Goal: Book appointment/travel/reservation

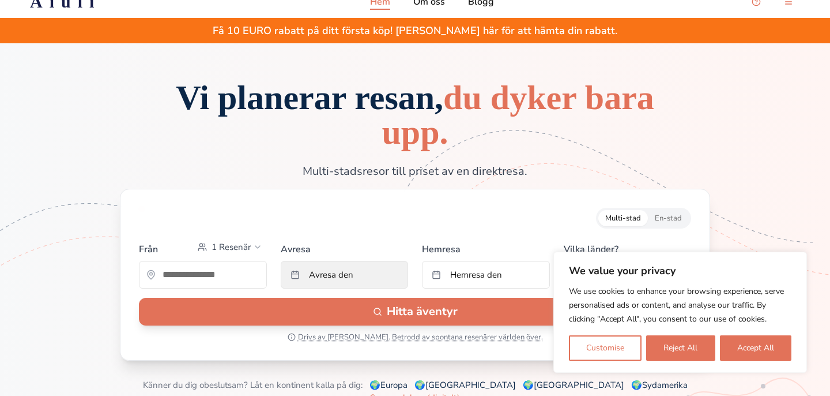
scroll to position [20, 0]
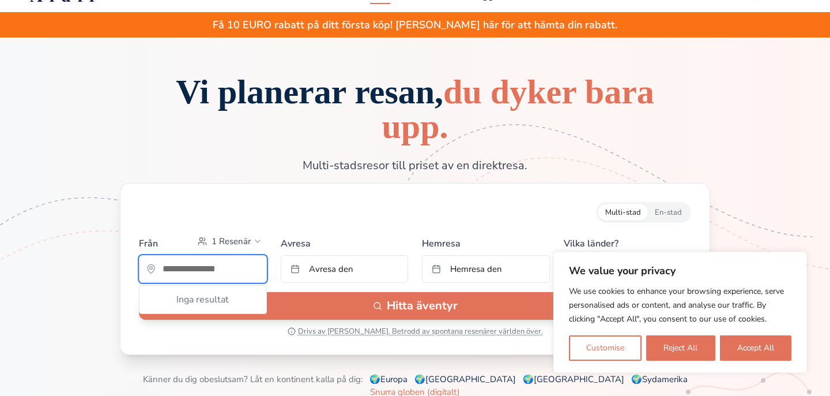
click at [214, 258] on input "text" at bounding box center [203, 268] width 127 height 23
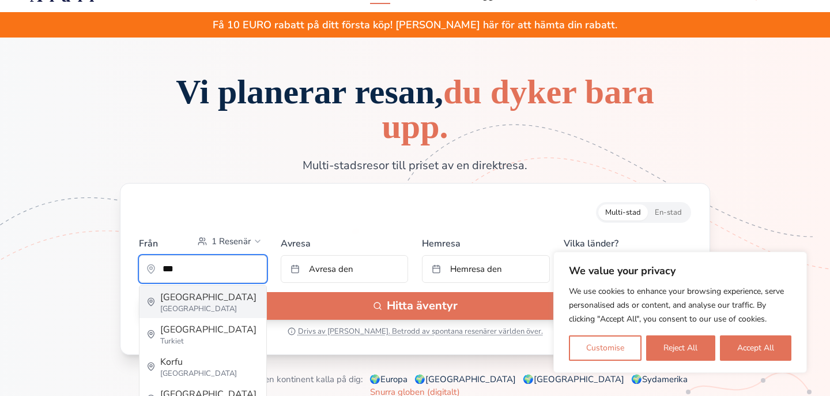
type input "*********"
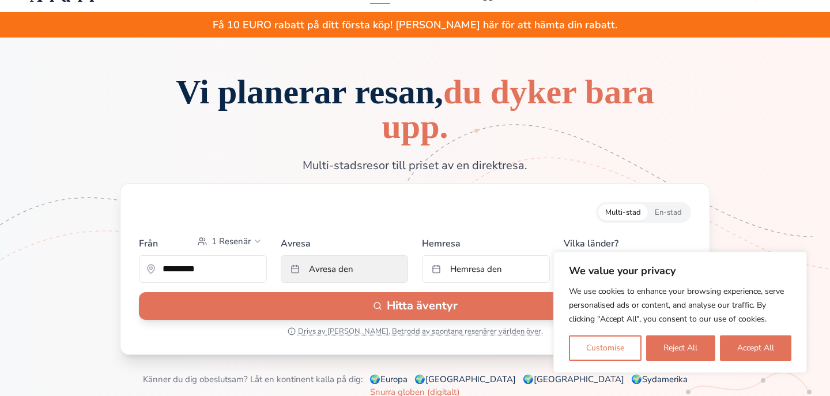
click at [342, 272] on span "Avresa den" at bounding box center [331, 269] width 44 height 12
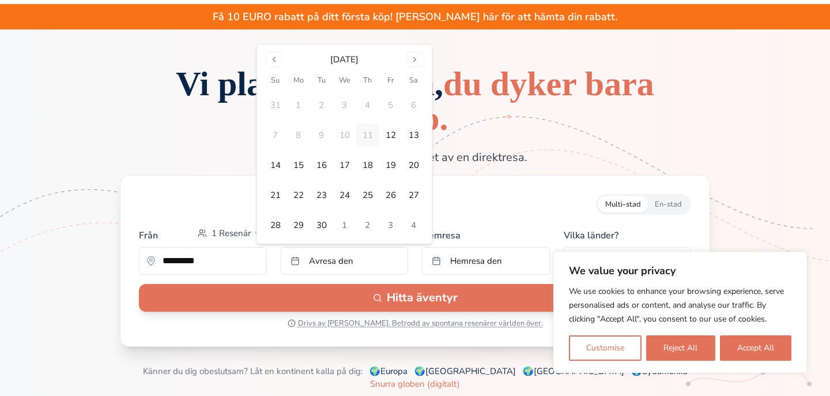
scroll to position [29, 0]
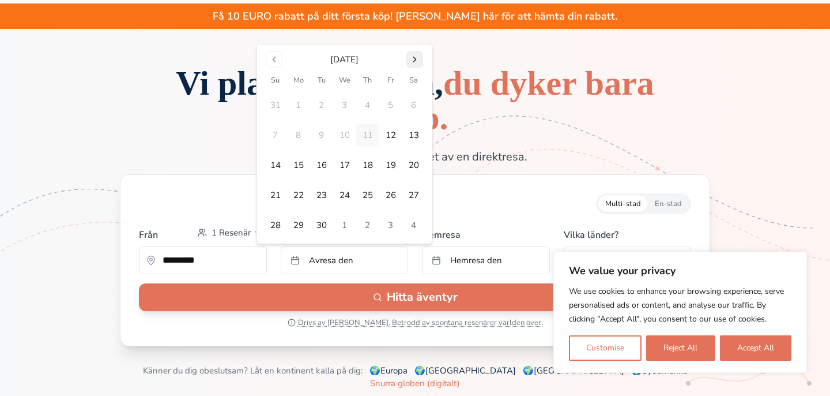
click at [409, 58] on button "Go to next month" at bounding box center [415, 59] width 16 height 16
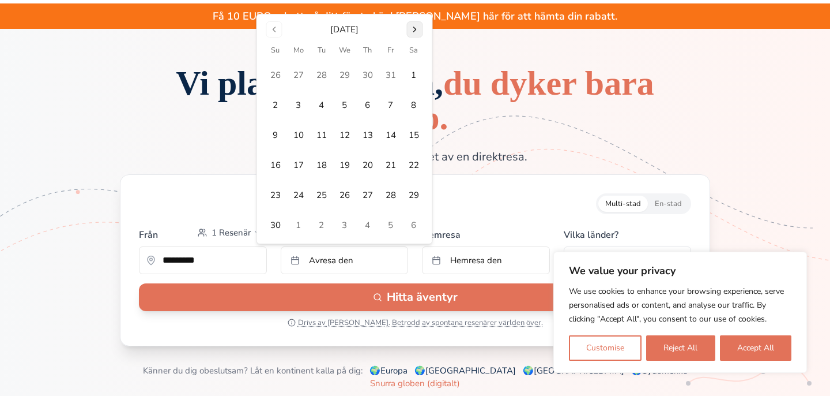
click at [419, 28] on button "Go to next month" at bounding box center [415, 29] width 16 height 16
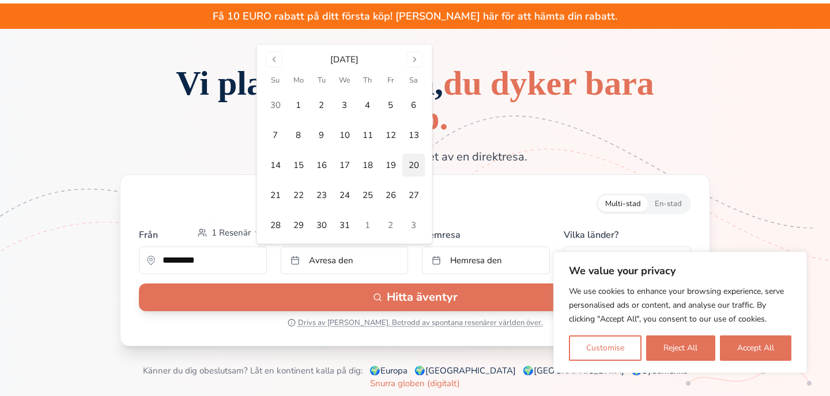
click at [410, 159] on button "20" at bounding box center [413, 164] width 23 height 23
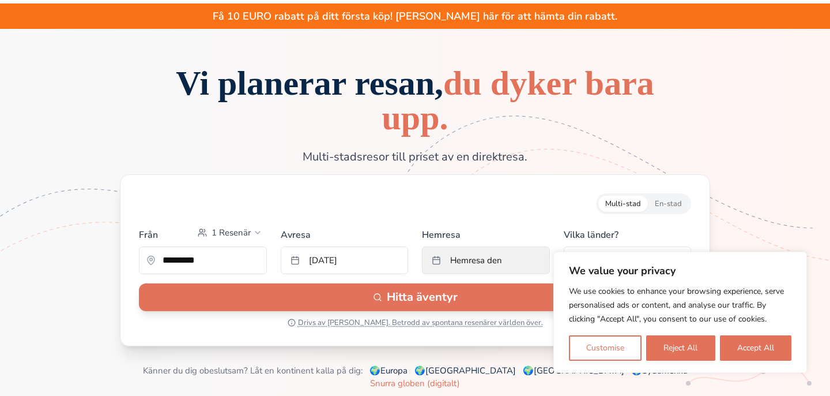
click at [436, 257] on button "Hemresa den" at bounding box center [486, 260] width 128 height 28
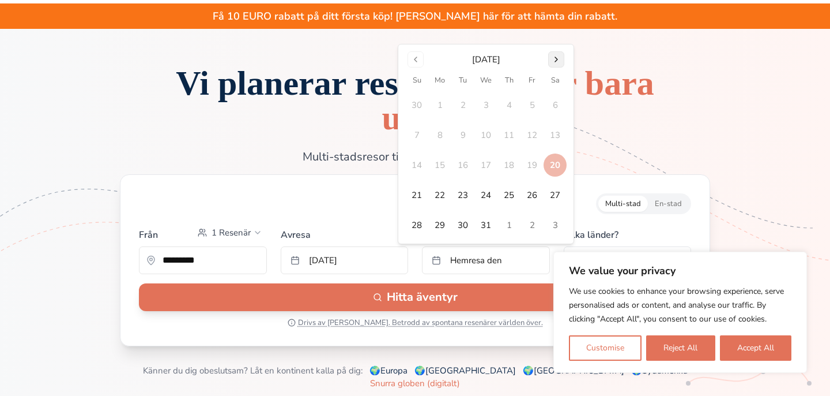
click at [556, 58] on button "Go to next month" at bounding box center [556, 59] width 16 height 16
click at [547, 100] on button "3" at bounding box center [555, 104] width 23 height 23
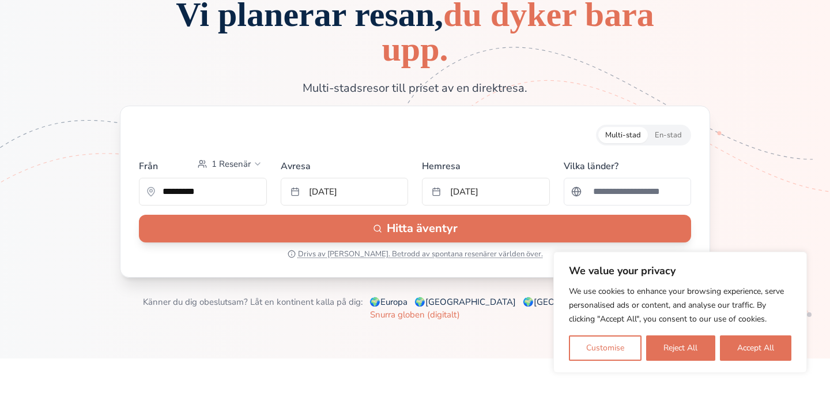
scroll to position [120, 0]
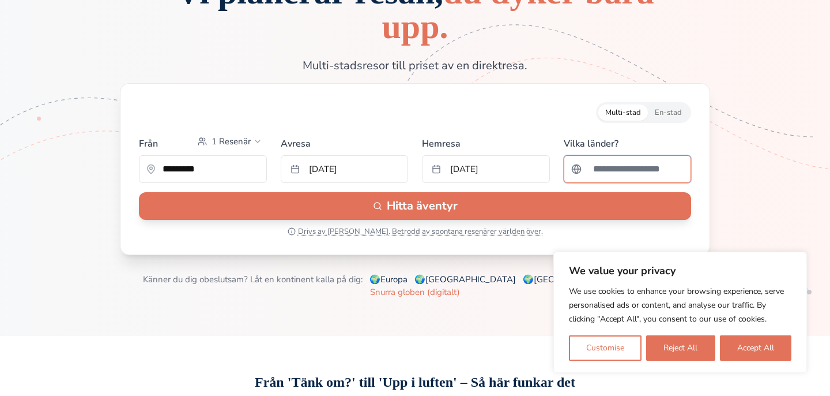
click at [601, 175] on input "Sök efter ett land" at bounding box center [635, 168] width 98 height 23
click at [664, 108] on button "En-stad" at bounding box center [668, 112] width 41 height 16
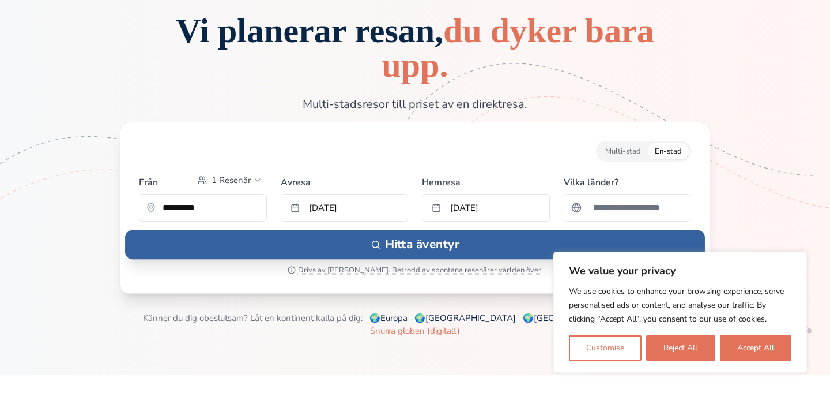
scroll to position [61, 0]
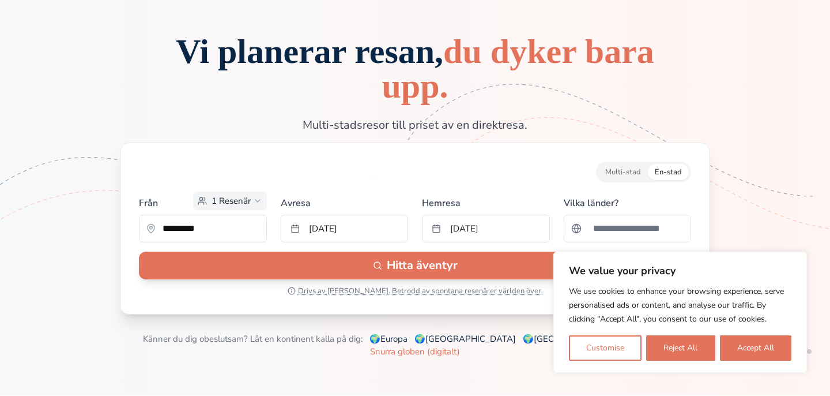
click at [228, 202] on span "1 Resenär" at bounding box center [231, 201] width 39 height 12
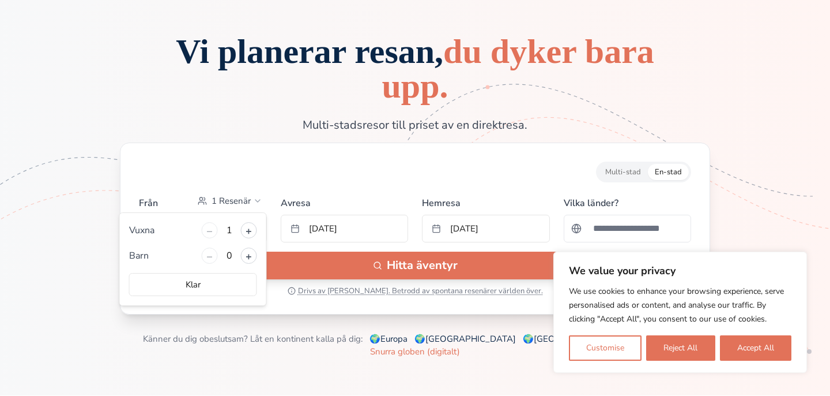
click at [253, 222] on div "– 1 +" at bounding box center [229, 230] width 55 height 16
click at [247, 235] on button "+" at bounding box center [249, 230] width 16 height 16
click at [251, 258] on button "+" at bounding box center [249, 255] width 16 height 16
click at [214, 284] on button "Klar" at bounding box center [193, 284] width 128 height 23
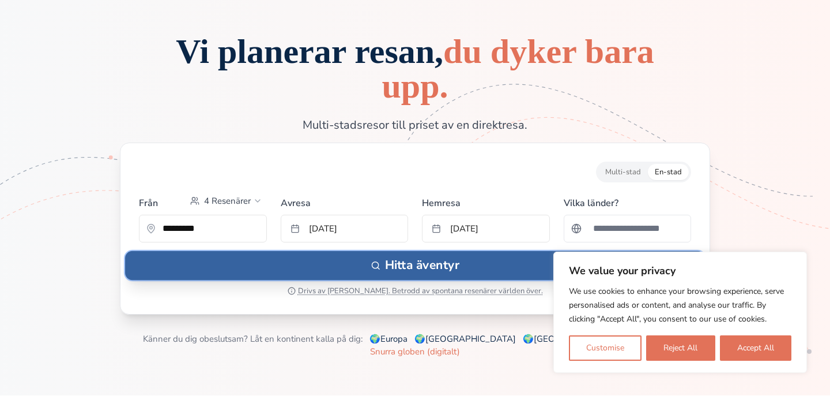
click at [285, 265] on button "Hitta äventyr" at bounding box center [415, 265] width 580 height 29
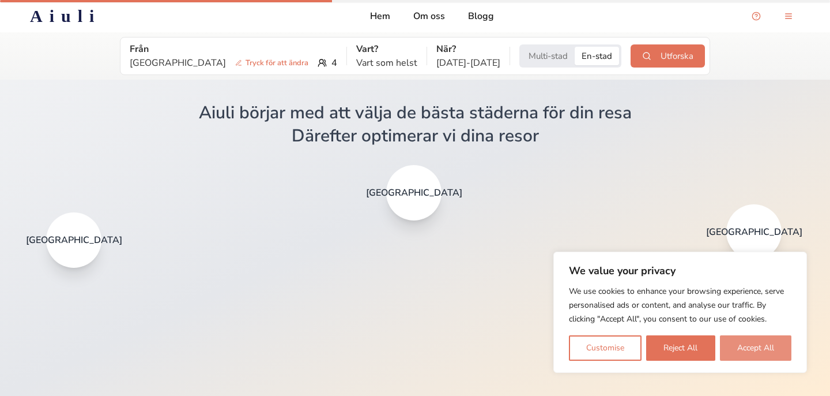
click at [740, 341] on button "Accept All" at bounding box center [755, 347] width 71 height 25
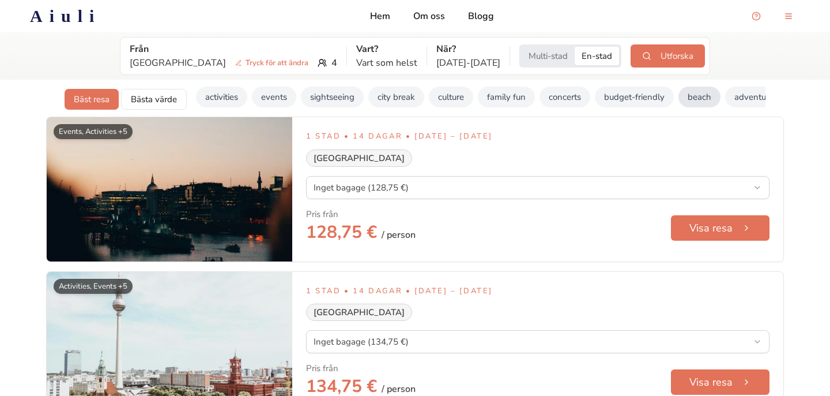
click at [699, 98] on button "beach" at bounding box center [700, 96] width 42 height 21
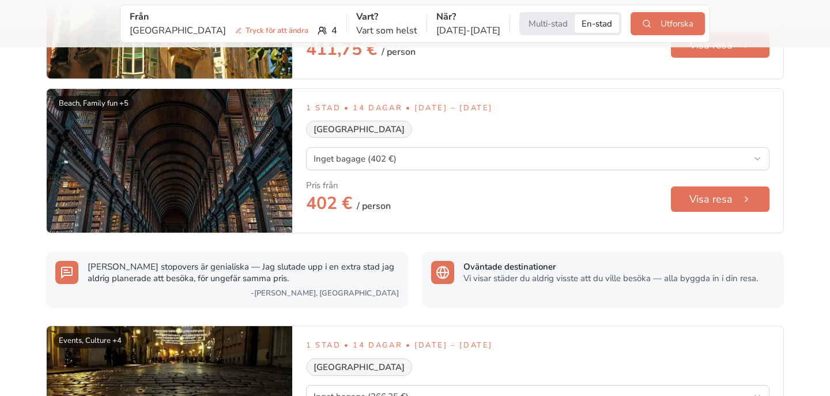
scroll to position [579, 0]
